Goal: Find contact information: Find contact information

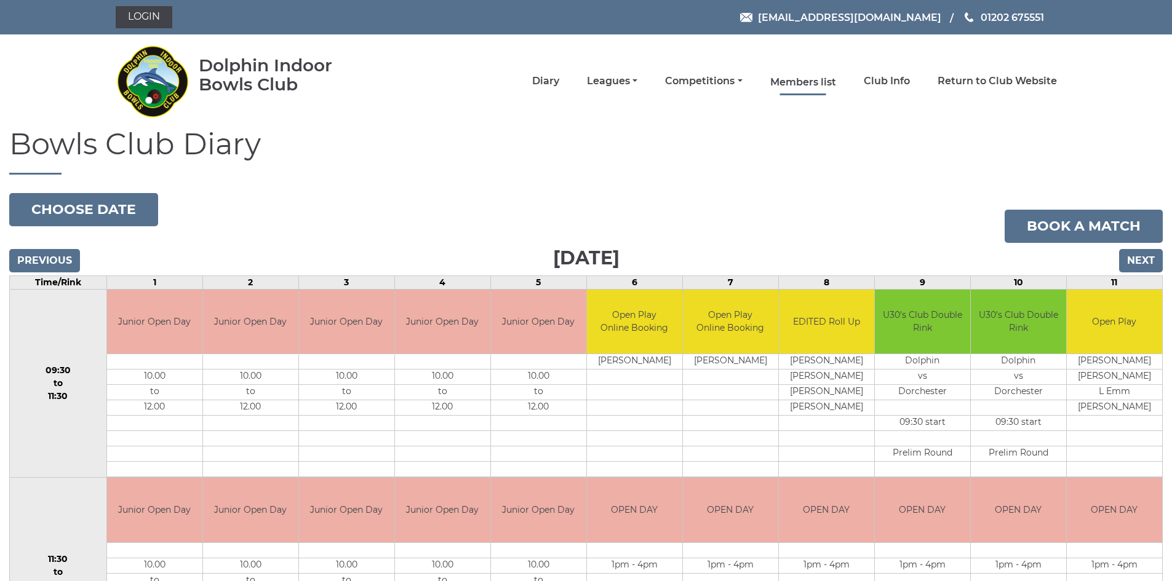
click at [805, 82] on link "Members list" at bounding box center [803, 83] width 66 height 14
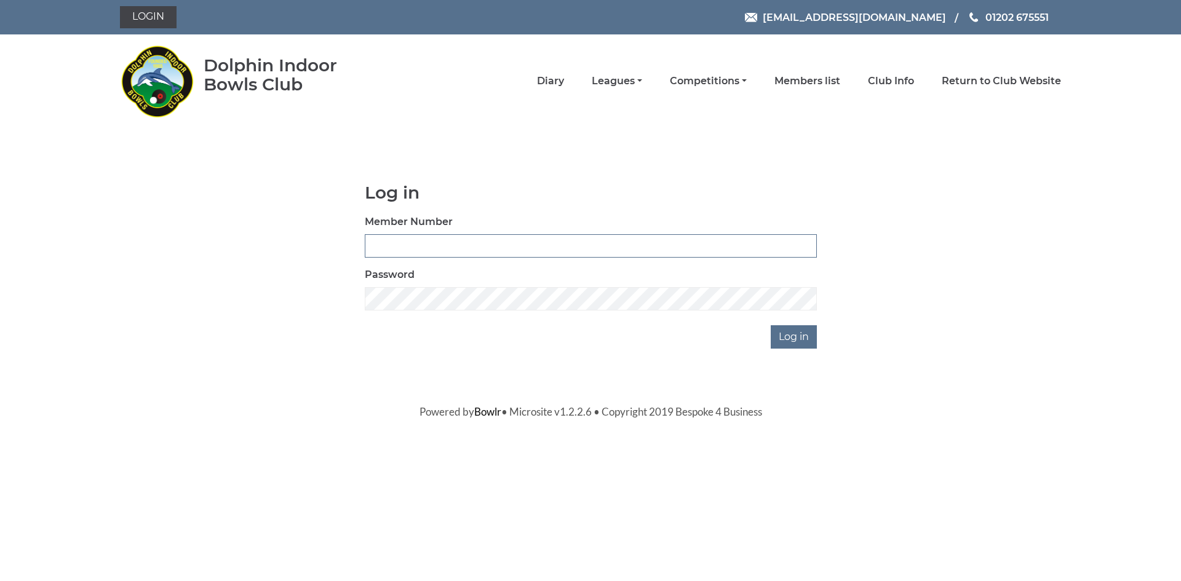
click at [400, 245] on input "Member Number" at bounding box center [591, 245] width 452 height 23
type input "3905"
click at [787, 341] on input "Log in" at bounding box center [794, 336] width 46 height 23
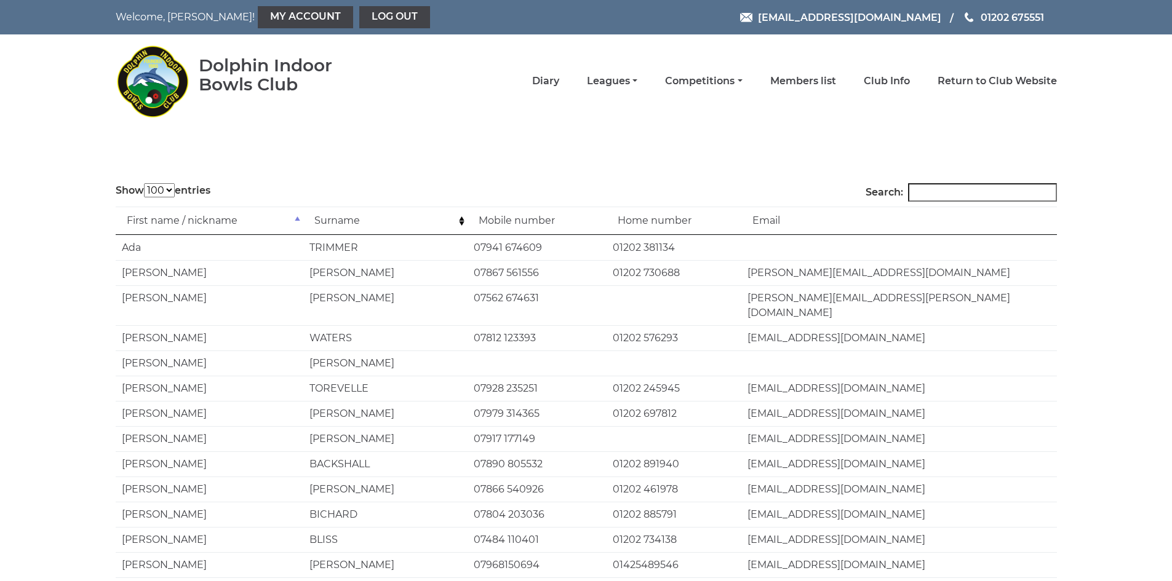
select select "100"
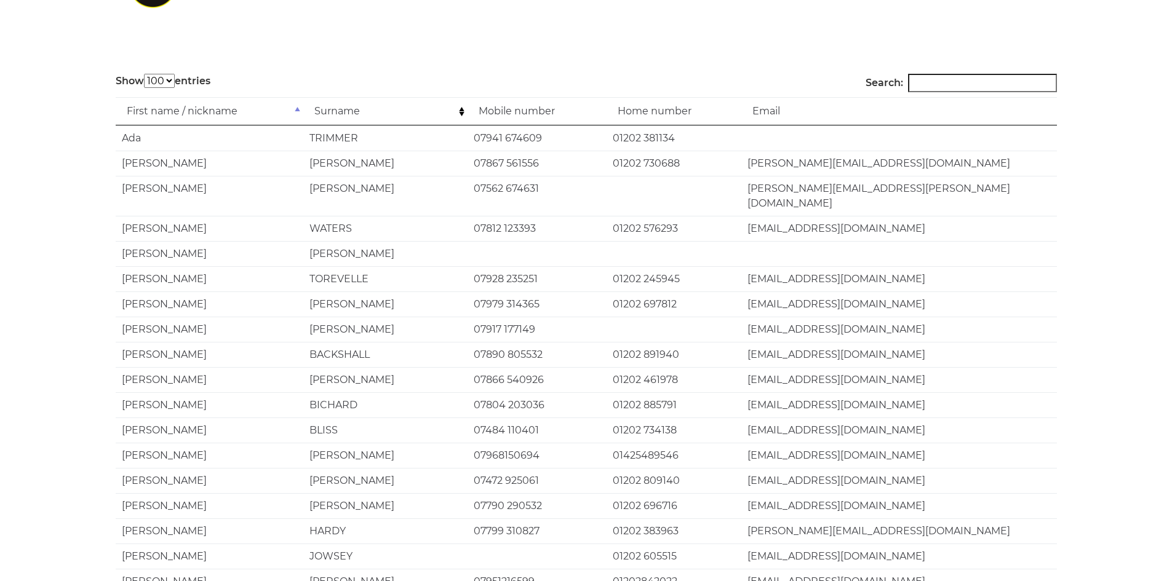
scroll to position [123, 0]
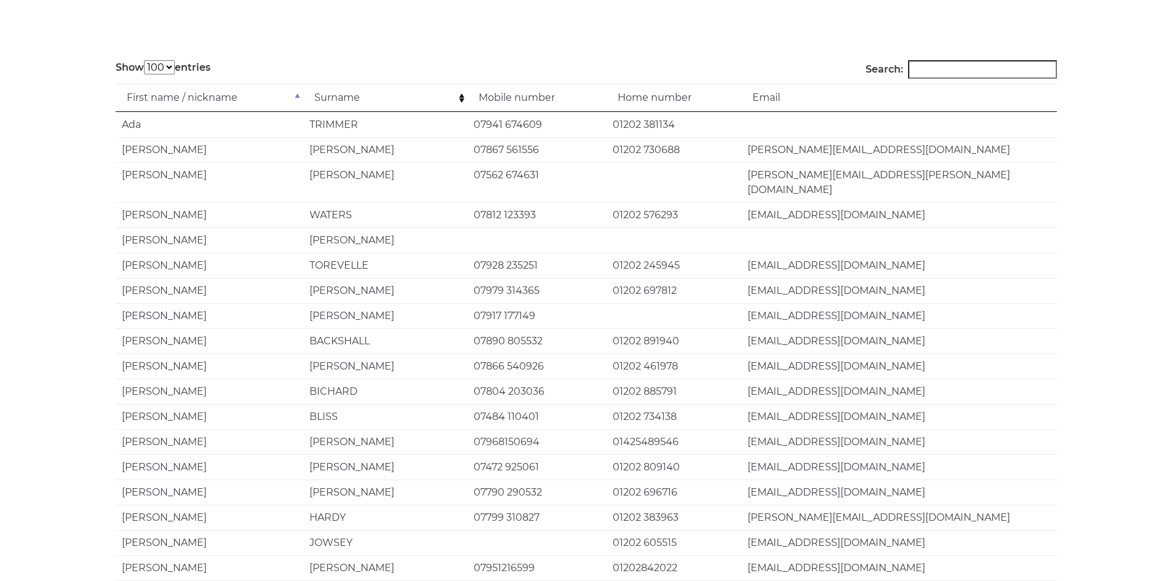
click at [1000, 70] on input "Search:" at bounding box center [982, 69] width 149 height 18
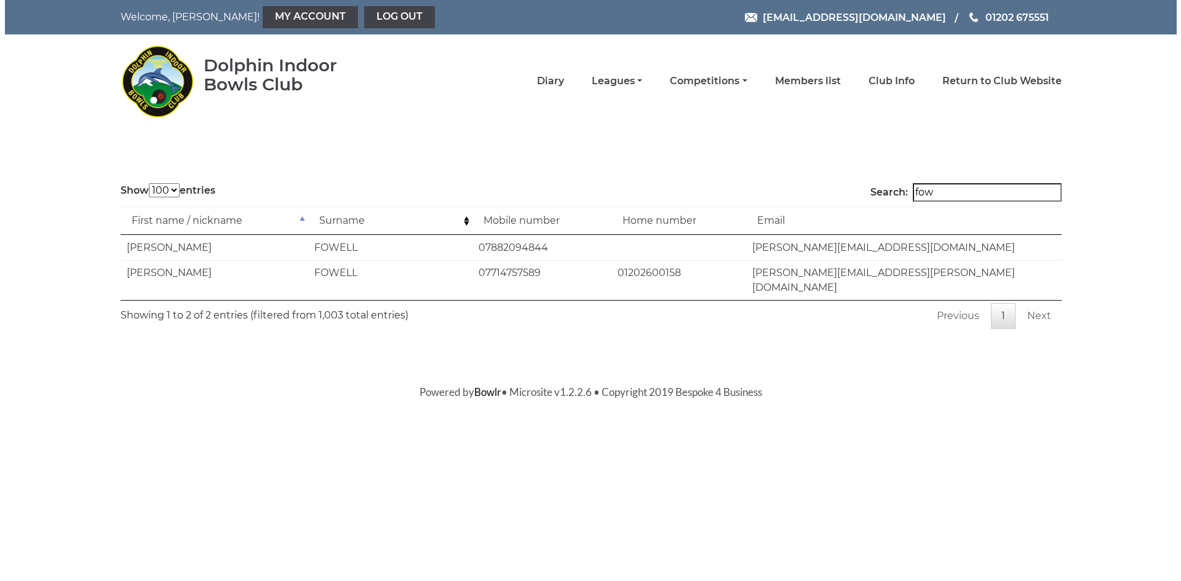
scroll to position [0, 0]
type input "fowell"
drag, startPoint x: 878, startPoint y: 246, endPoint x: 711, endPoint y: 244, distance: 166.7
click at [711, 244] on tr "Luke FOWELL 07882094844 l.fowell@aztec-online.com" at bounding box center [590, 247] width 941 height 25
copy tr "l.fowell@aztec-online.com"
